Goal: Obtain resource: Obtain resource

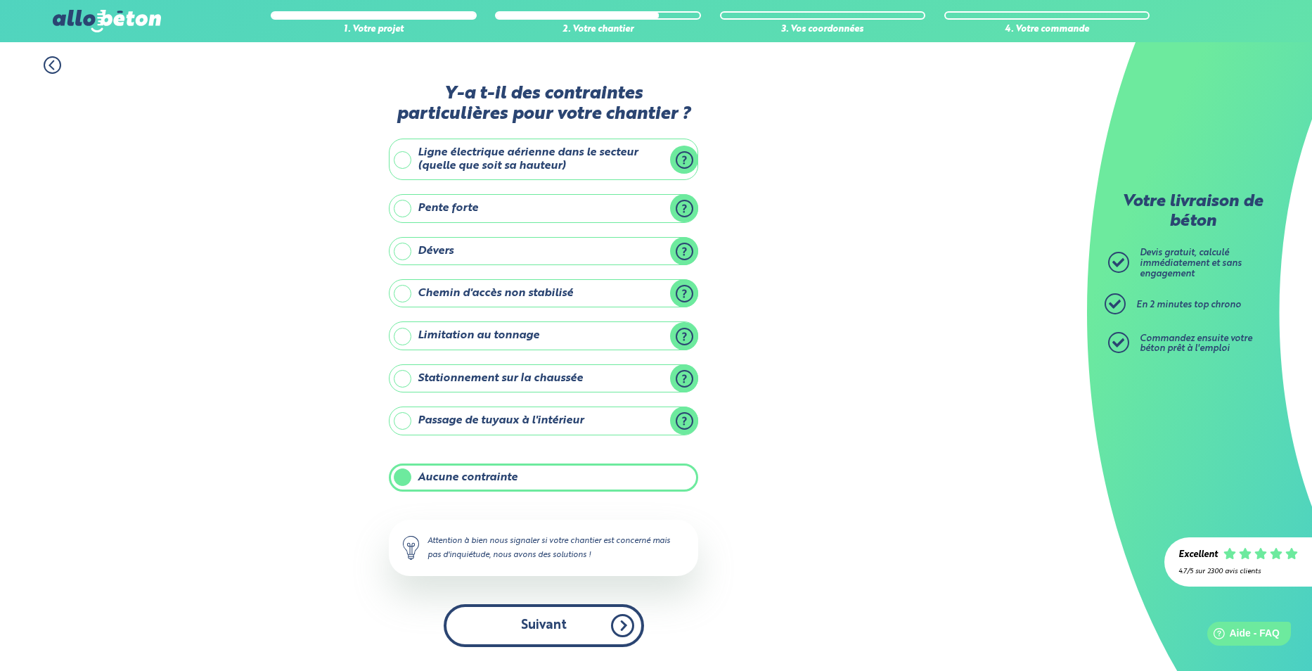
click at [560, 634] on button "Suivant" at bounding box center [544, 625] width 200 height 43
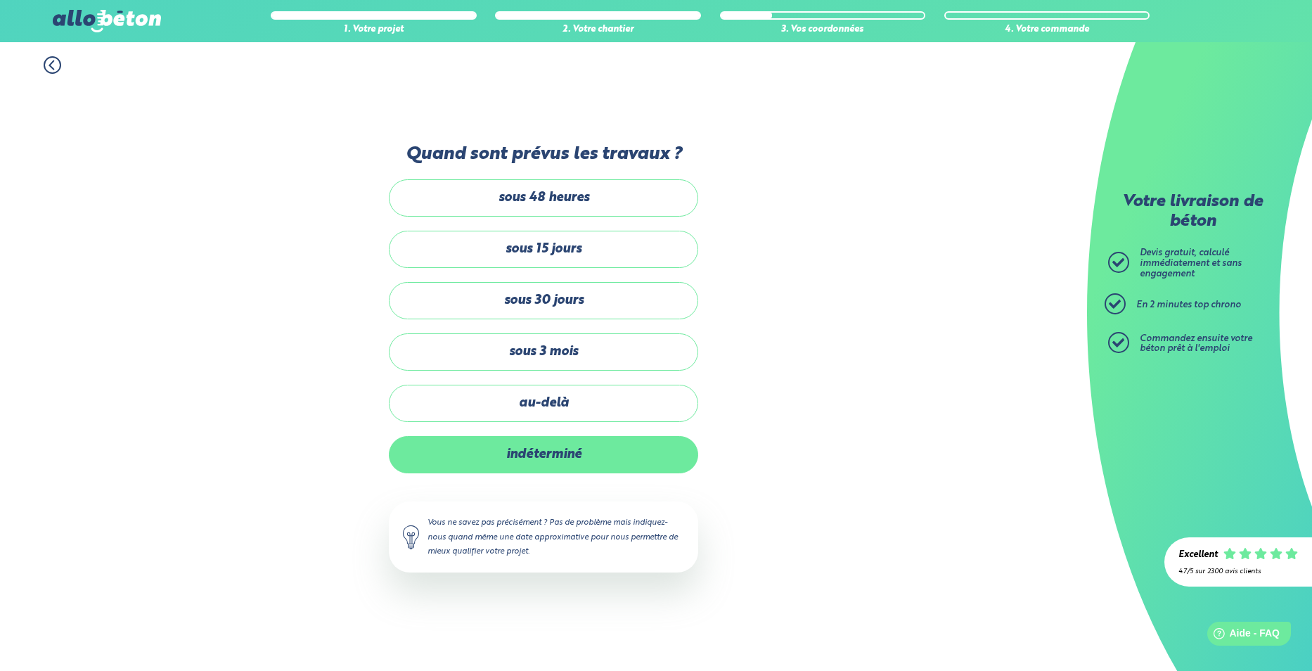
click at [541, 456] on label "indéterminé" at bounding box center [543, 454] width 309 height 37
click at [0, 0] on input "indéterminé" at bounding box center [0, 0] width 0 height 0
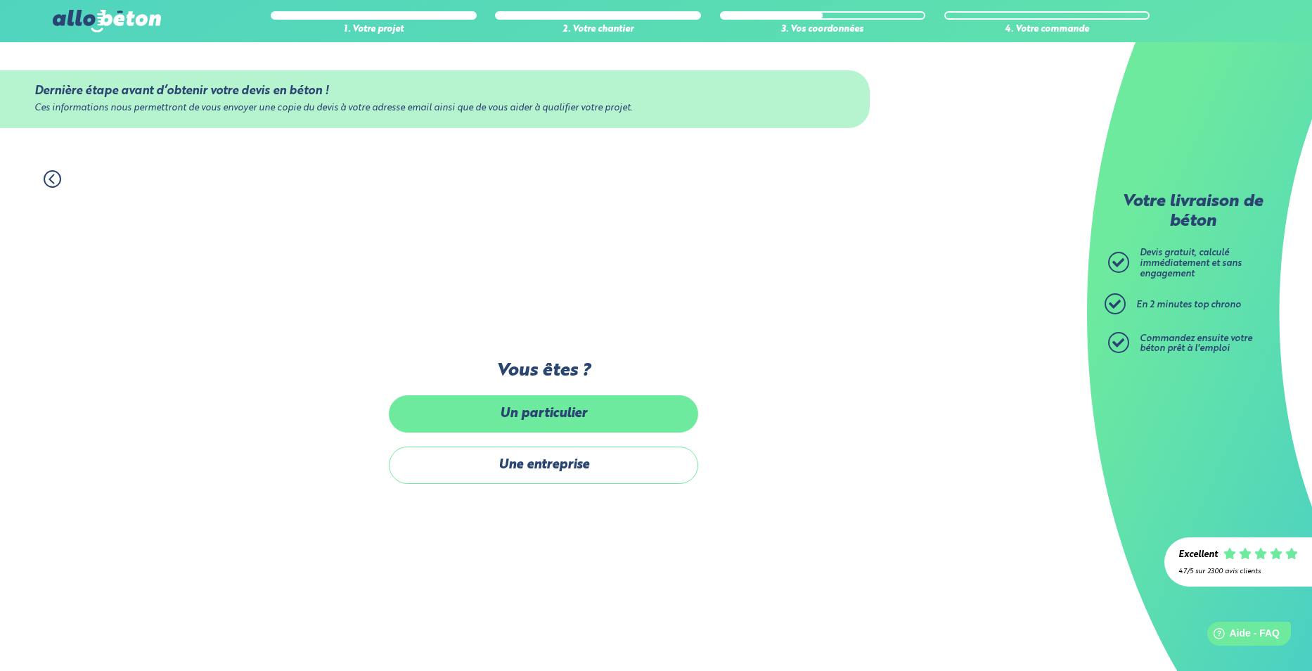
click at [545, 412] on label "Un particulier" at bounding box center [543, 413] width 309 height 37
click at [0, 0] on input "Un particulier" at bounding box center [0, 0] width 0 height 0
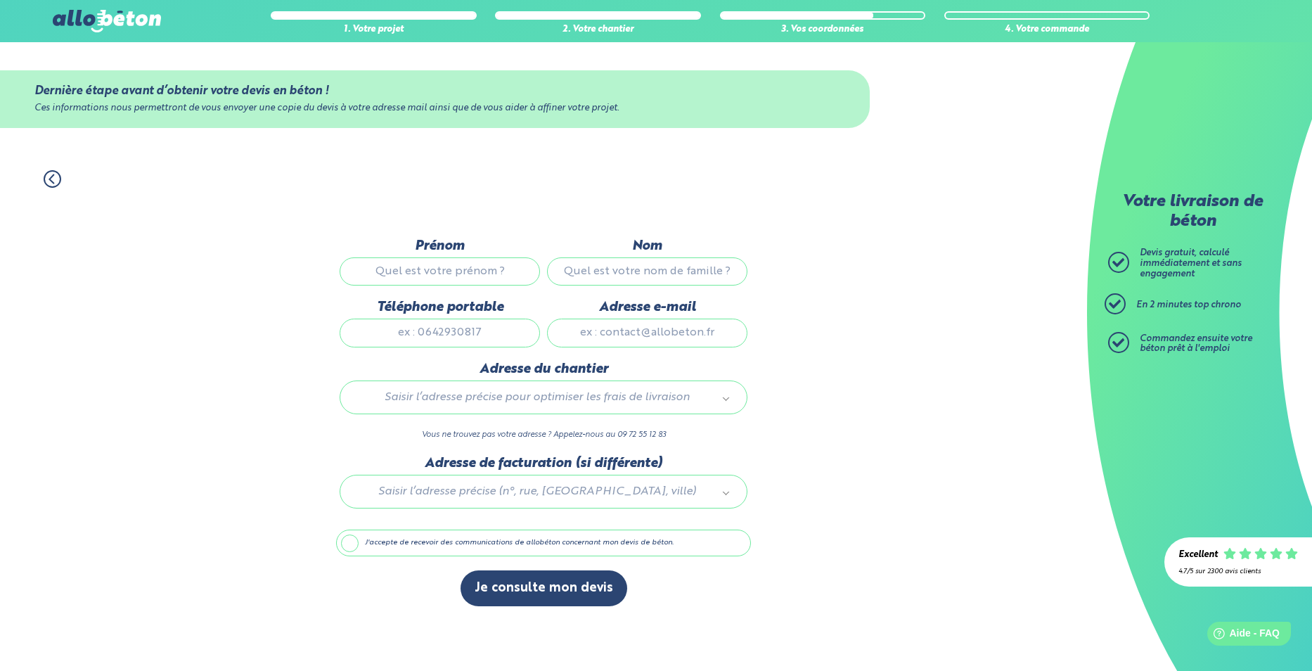
click at [607, 275] on input "Nom" at bounding box center [647, 271] width 200 height 28
type input "PINLOU"
type input "[PERSON_NAME]"
type input "[PERSON_NAME][EMAIL_ADDRESS][DOMAIN_NAME]"
type input "[STREET_ADDRESS]"
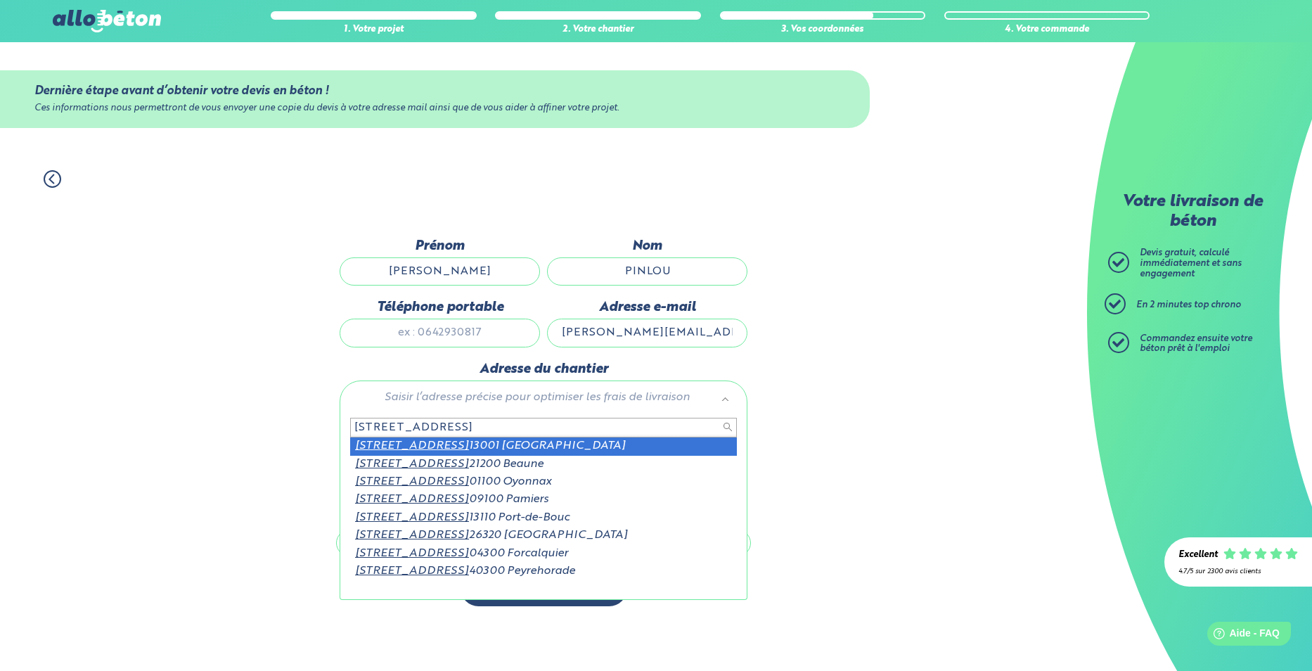
scroll to position [1, 0]
click at [393, 432] on input "[STREET_ADDRESS]" at bounding box center [543, 428] width 387 height 20
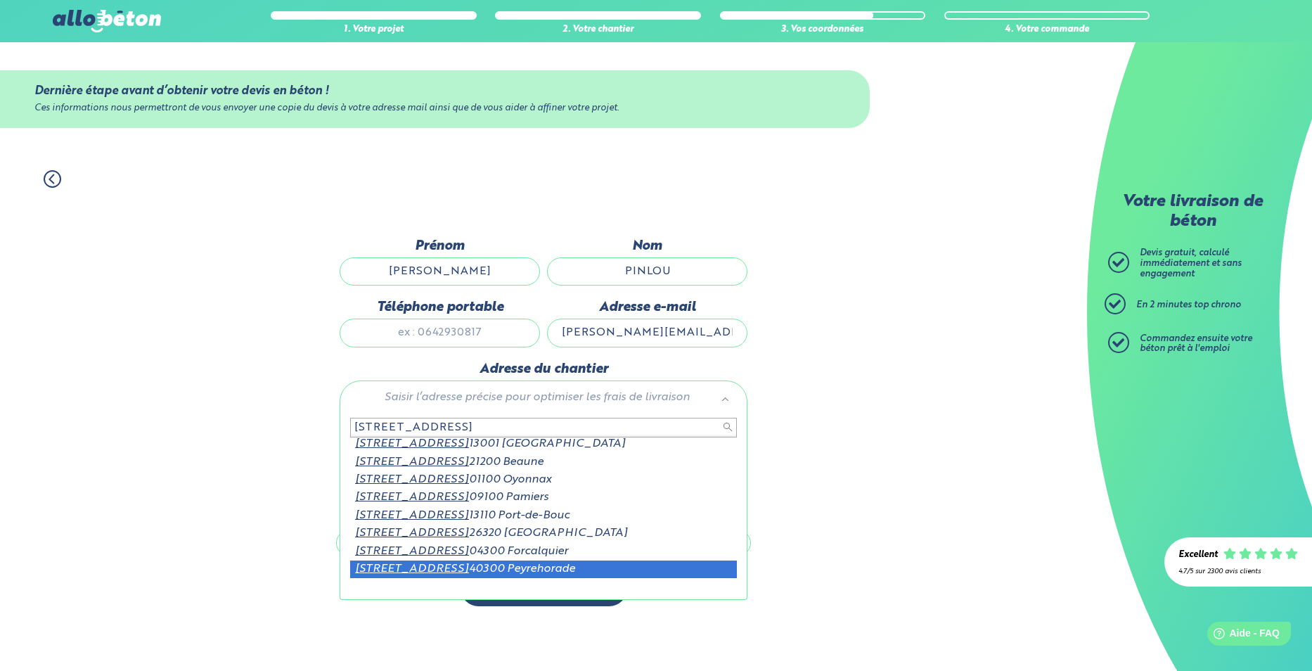
scroll to position [0, 0]
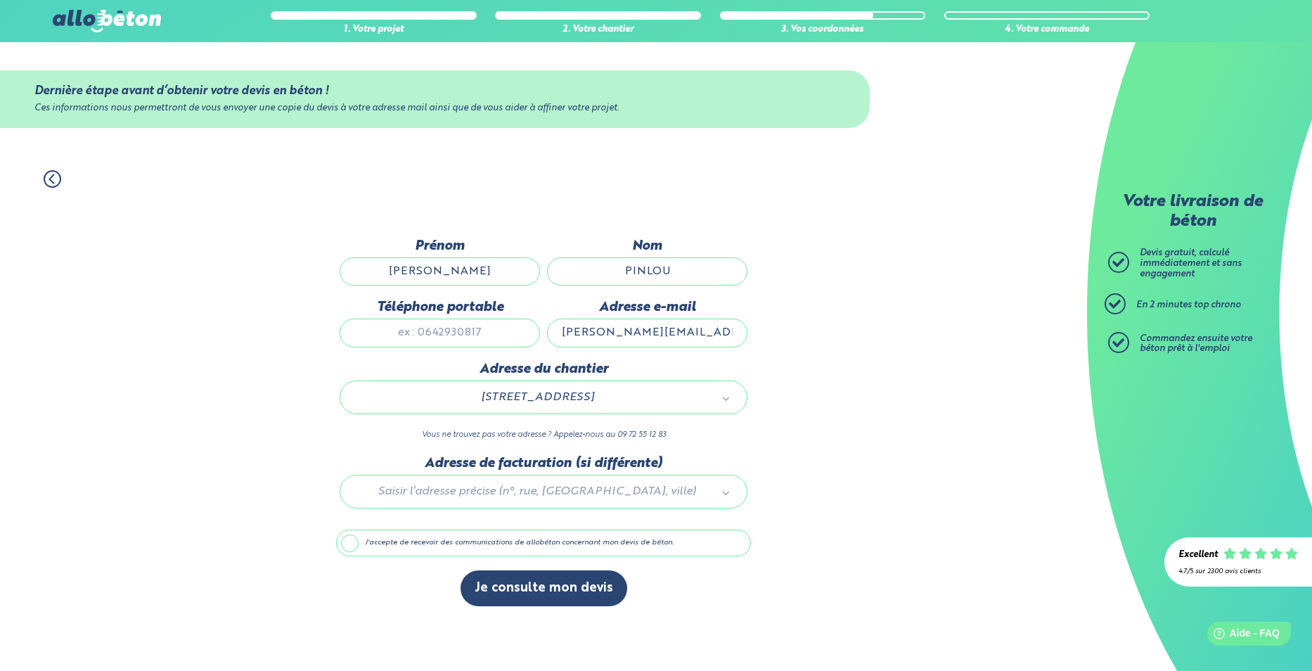
click at [349, 550] on label "J'accepte de recevoir des communications de allobéton concernant mon devis de b…" at bounding box center [543, 542] width 415 height 27
click at [0, 0] on input "J'accepte de recevoir des communications de allobéton concernant mon devis de b…" at bounding box center [0, 0] width 0 height 0
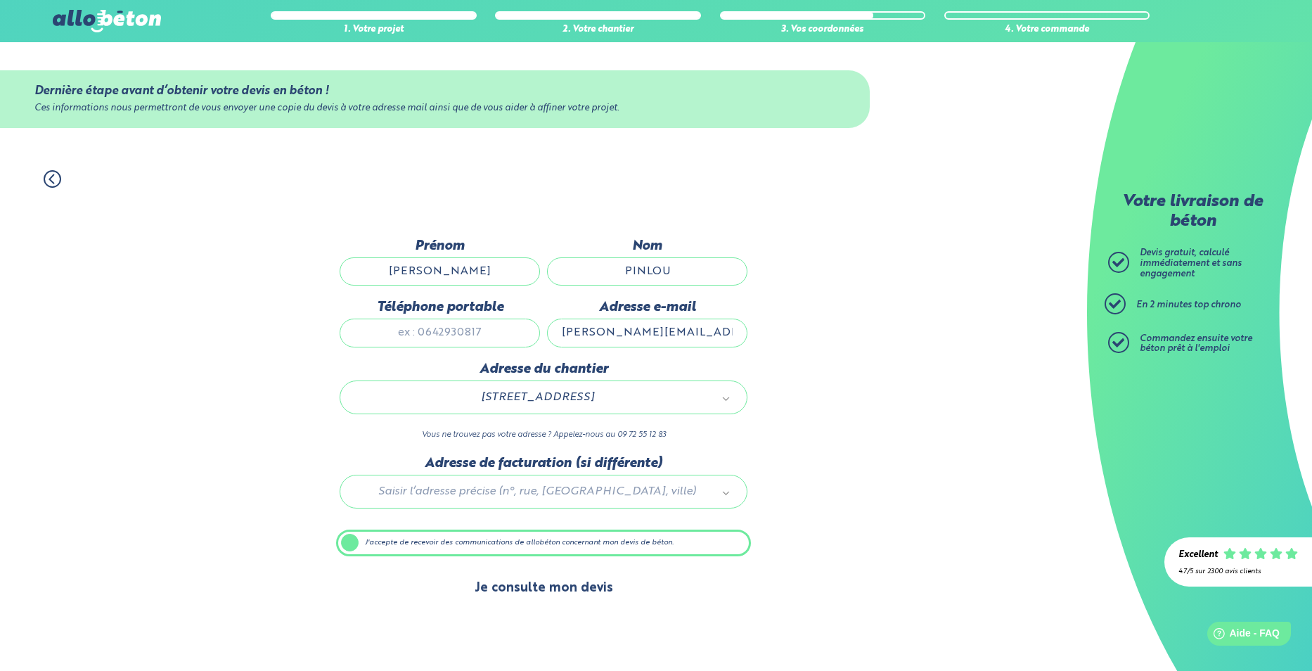
click at [543, 599] on button "Je consulte mon devis" at bounding box center [544, 588] width 167 height 36
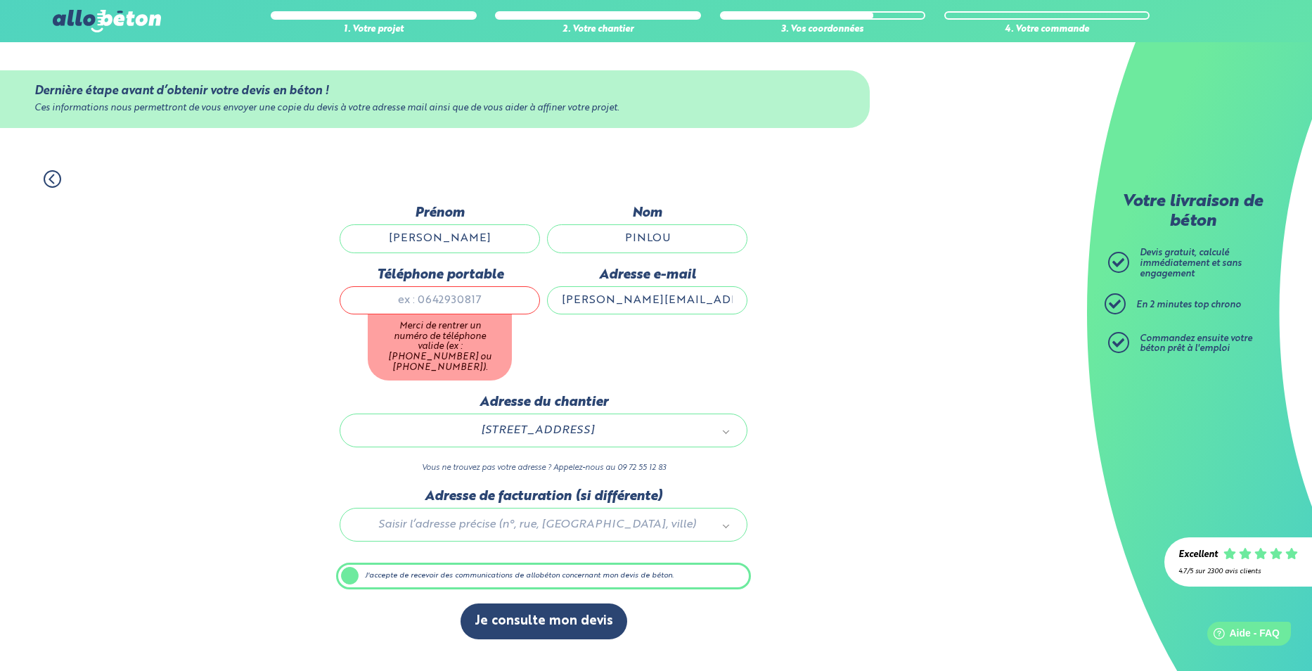
click at [347, 573] on label "J'accepte de recevoir des communications de allobéton concernant mon devis de b…" at bounding box center [543, 576] width 415 height 27
click at [0, 0] on input "J'accepte de recevoir des communications de allobéton concernant mon devis de b…" at bounding box center [0, 0] width 0 height 0
click at [434, 305] on input "Téléphone portable" at bounding box center [440, 300] width 200 height 28
type input "06 59 22 30 62"
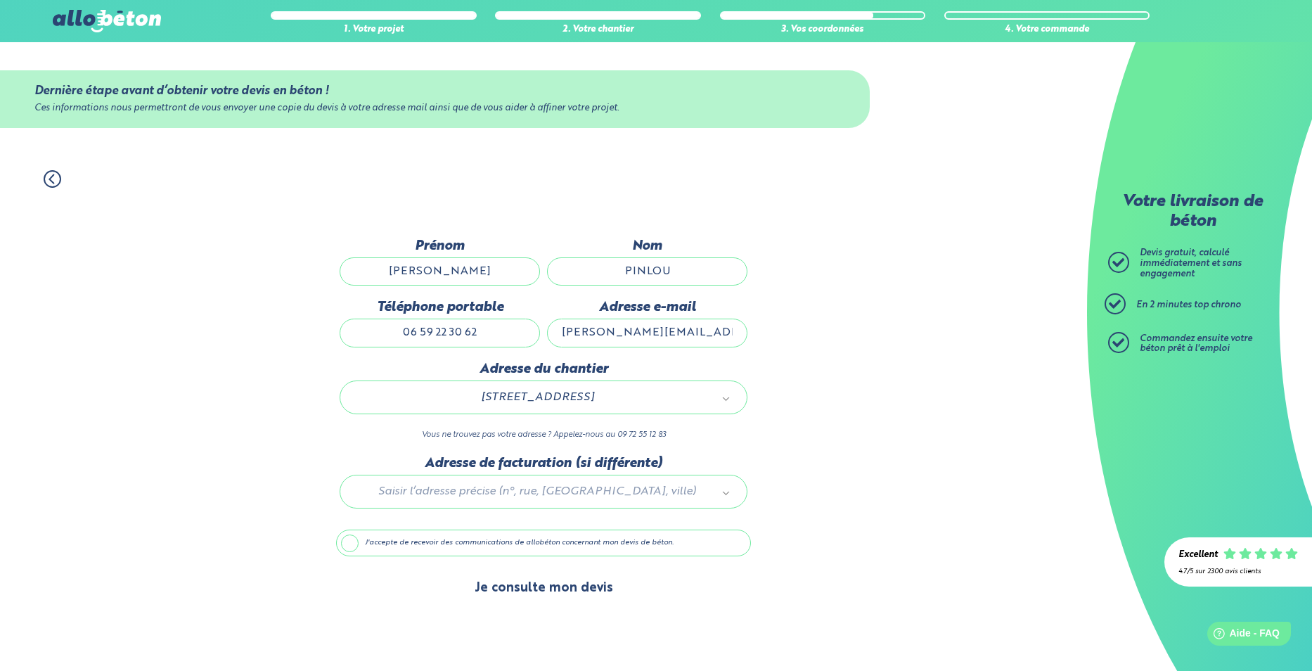
click at [539, 587] on button "Je consulte mon devis" at bounding box center [544, 588] width 167 height 36
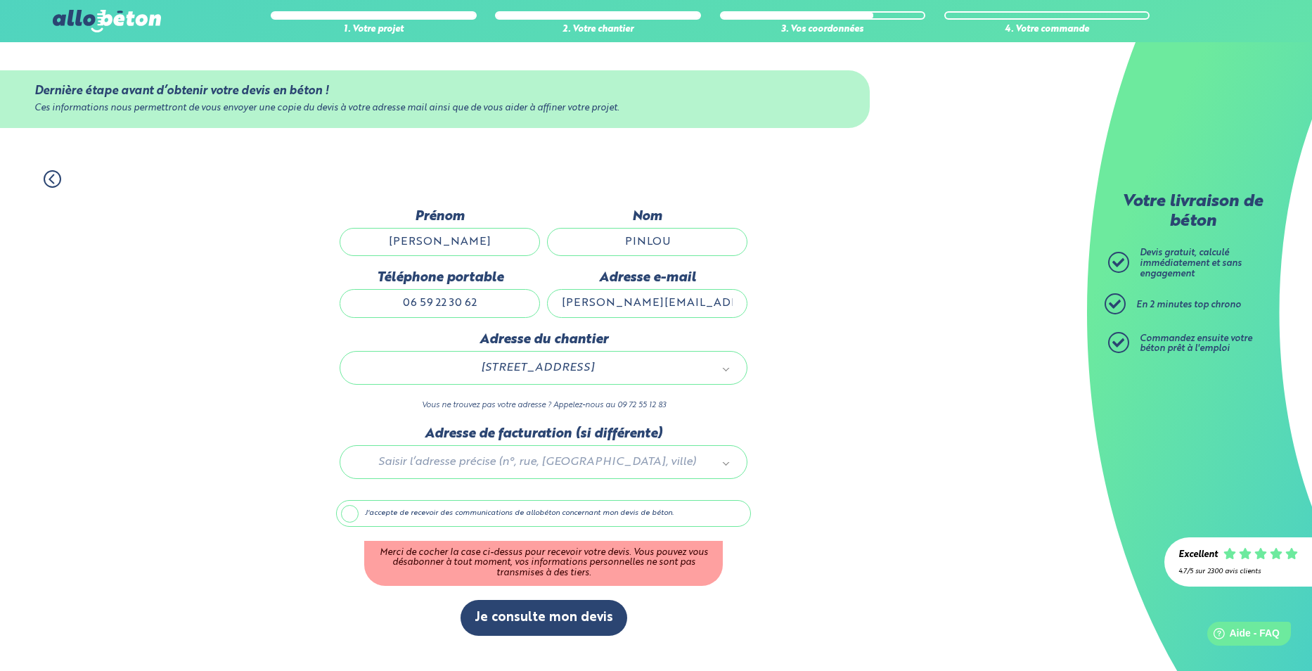
click at [354, 518] on label "J'accepte de recevoir des communications de allobéton concernant mon devis de b…" at bounding box center [543, 513] width 415 height 27
click at [0, 0] on input "J'accepte de recevoir des communications de allobéton concernant mon devis de b…" at bounding box center [0, 0] width 0 height 0
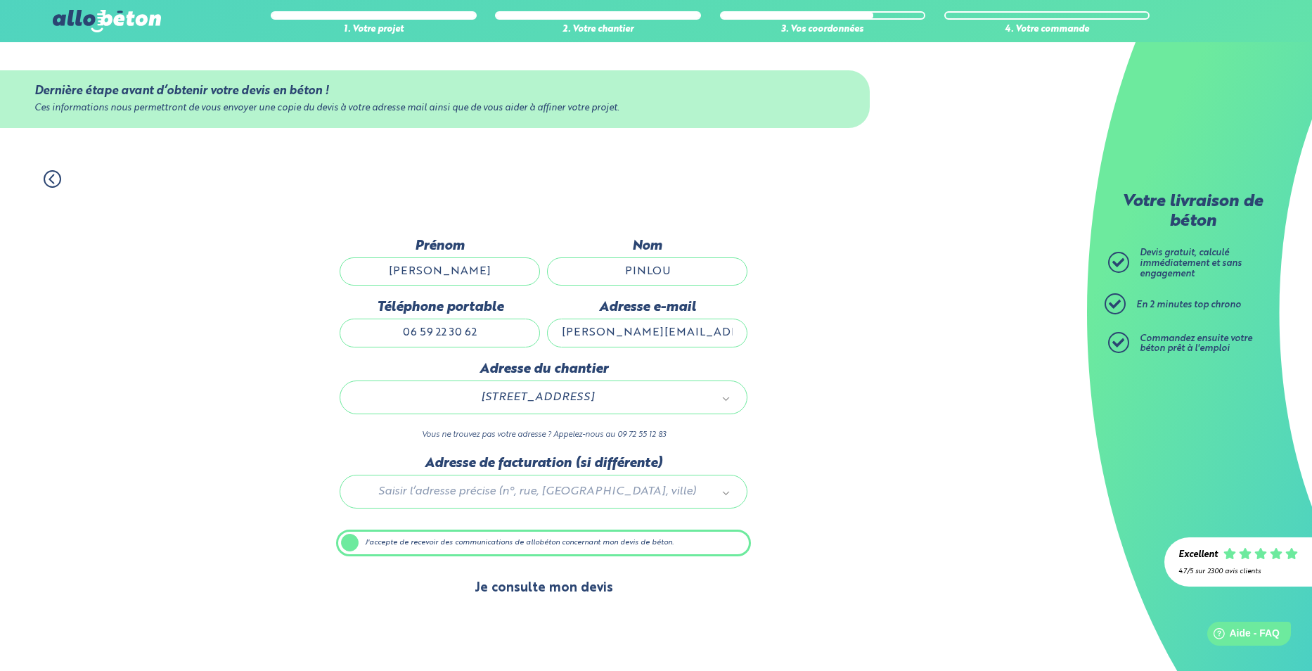
click at [548, 593] on button "Je consulte mon devis" at bounding box center [544, 588] width 167 height 36
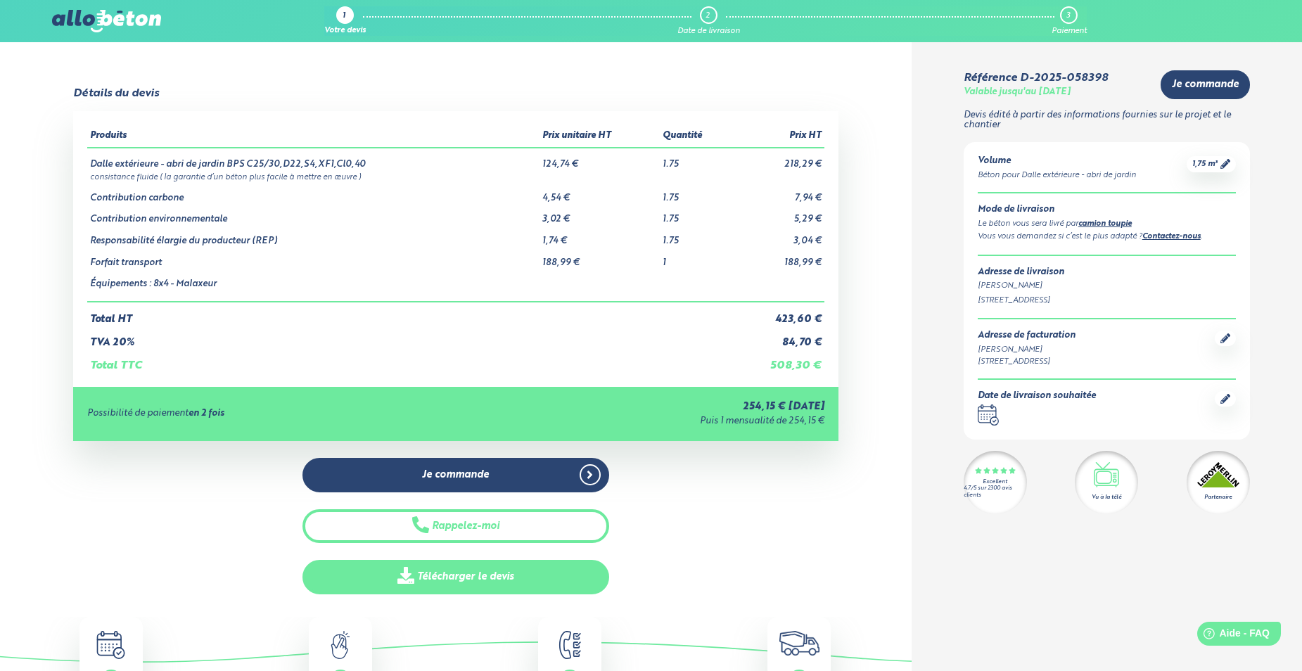
click at [569, 573] on link "Télécharger le devis" at bounding box center [455, 577] width 306 height 34
